Goal: Task Accomplishment & Management: Manage account settings

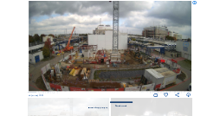
scroll to position [100, 0]
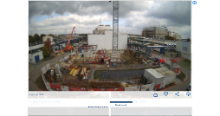
click at [100, 46] on img at bounding box center [110, 46] width 163 height 92
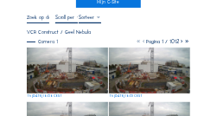
scroll to position [52, 0]
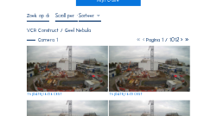
click at [68, 72] on img at bounding box center [67, 69] width 81 height 46
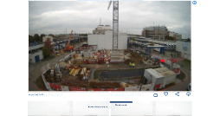
click at [69, 58] on img at bounding box center [110, 46] width 163 height 92
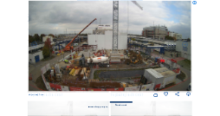
click at [188, 95] on icon at bounding box center [188, 96] width 5 height 6
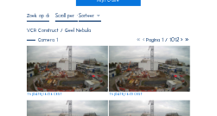
scroll to position [0, 0]
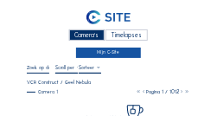
click at [103, 54] on link "Mijn C-Site" at bounding box center [108, 53] width 65 height 10
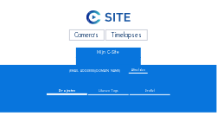
scroll to position [17, 0]
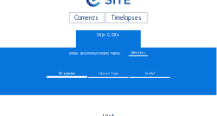
click at [155, 76] on span "Profiel" at bounding box center [150, 74] width 10 height 3
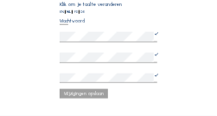
scroll to position [173, 0]
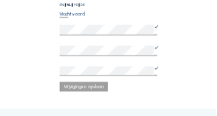
click at [156, 29] on icon at bounding box center [156, 30] width 5 height 10
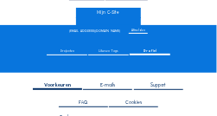
scroll to position [35, 0]
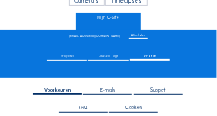
click at [129, 36] on div "Afmelden" at bounding box center [139, 37] width 20 height 4
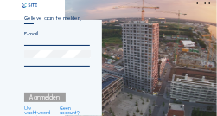
click at [36, 36] on input "email" at bounding box center [57, 33] width 66 height 7
type input "jvandev5@its.jnj.com"
